Goal: Information Seeking & Learning: Learn about a topic

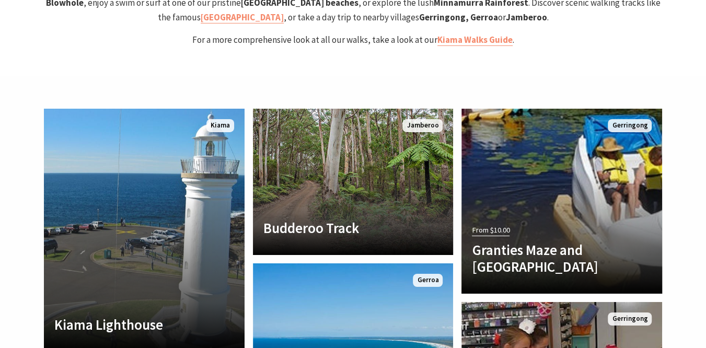
scroll to position [2349, 0]
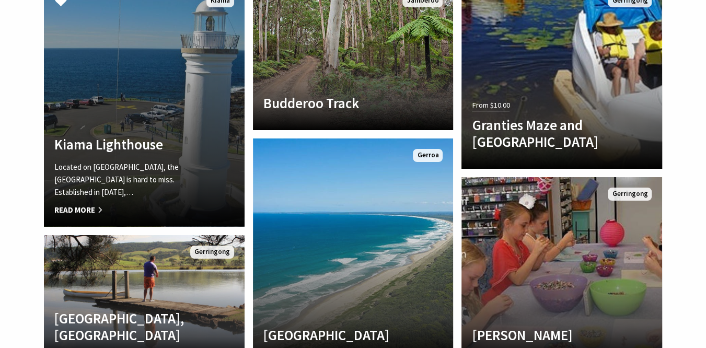
click at [179, 161] on p "Located on Blowhole Point, the Kiama Lighthouse is hard to miss. Established in…" at bounding box center [128, 180] width 149 height 38
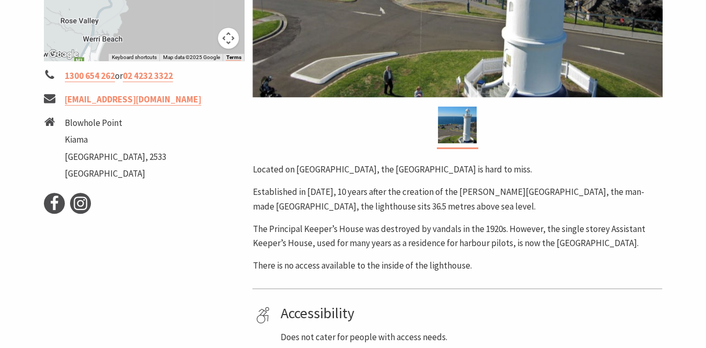
scroll to position [368, 0]
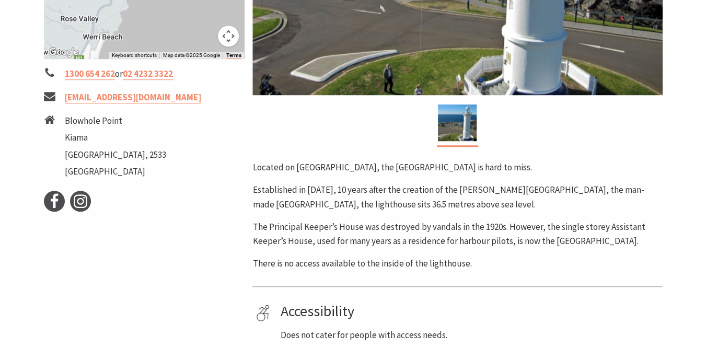
click at [328, 227] on p "The Principal Keeper’s House was destroyed by vandals in the 1920s. However, th…" at bounding box center [457, 234] width 410 height 28
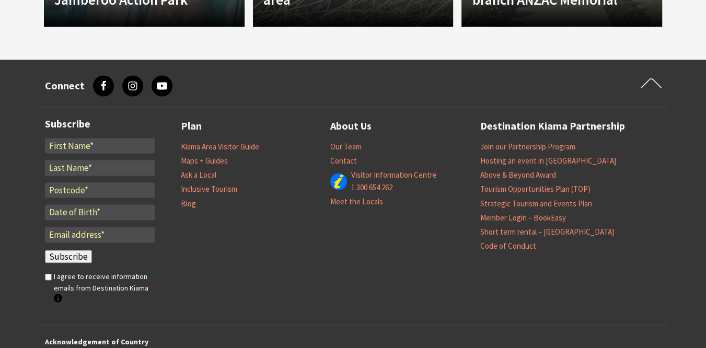
scroll to position [1105, 0]
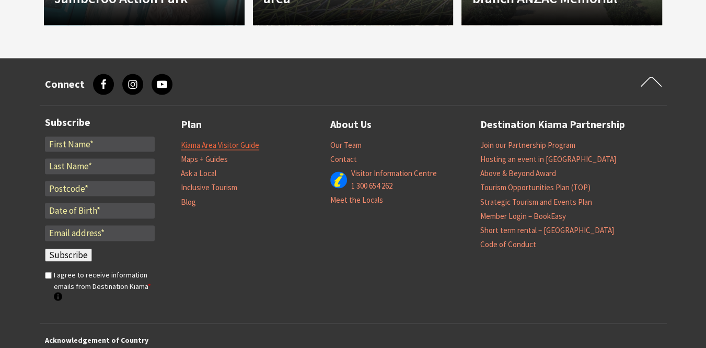
click at [239, 145] on link "Kiama Area Visitor Guide" at bounding box center [220, 144] width 78 height 10
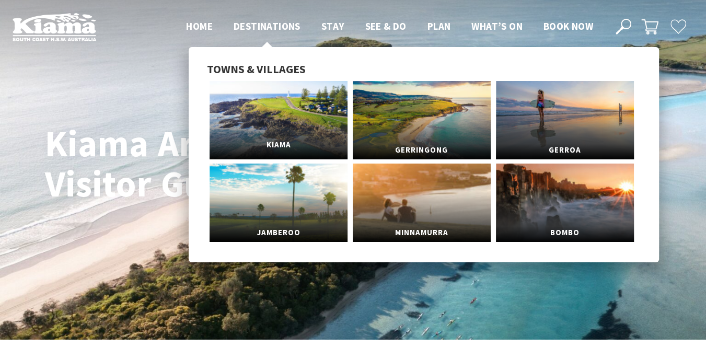
click at [273, 107] on link "Kiama" at bounding box center [278, 120] width 138 height 78
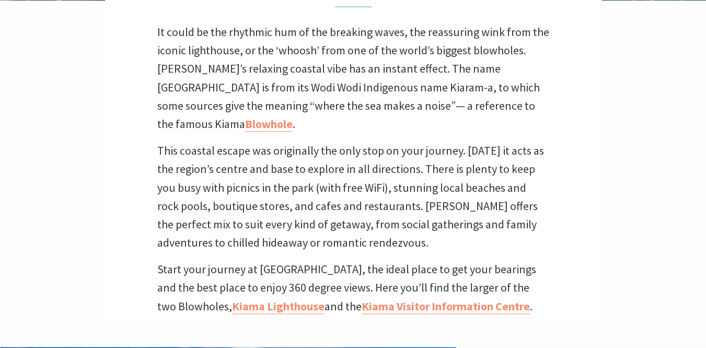
scroll to position [315, 0]
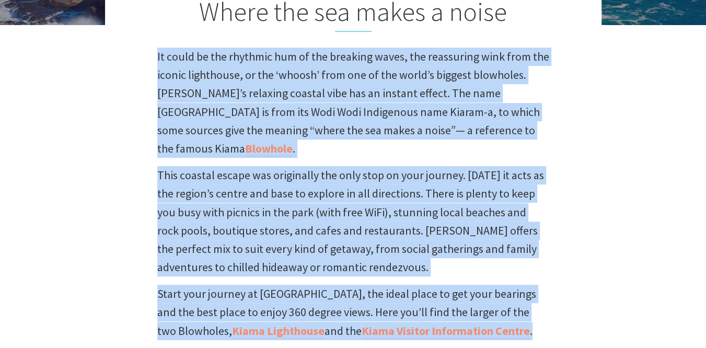
drag, startPoint x: 158, startPoint y: 59, endPoint x: 529, endPoint y: 323, distance: 455.9
click at [529, 323] on div "Home Explore Towns & Villages [GEOGRAPHIC_DATA] [GEOGRAPHIC_DATA] Where the sea…" at bounding box center [353, 36] width 706 height 702
copy div "Lo ipsum do sit ametcons adi el sed doeiusmo tempo, inc utlaboreet dolo magn al…"
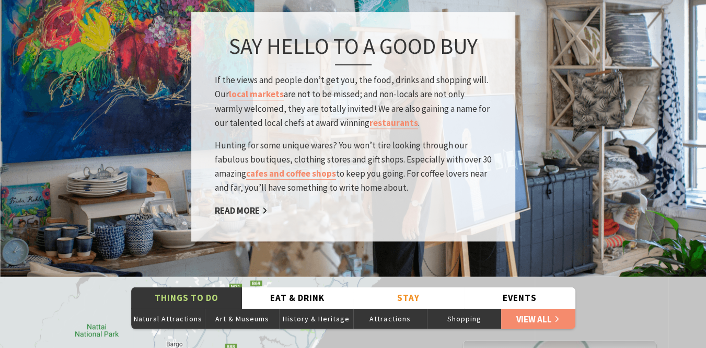
scroll to position [1619, 0]
